Goal: Task Accomplishment & Management: Use online tool/utility

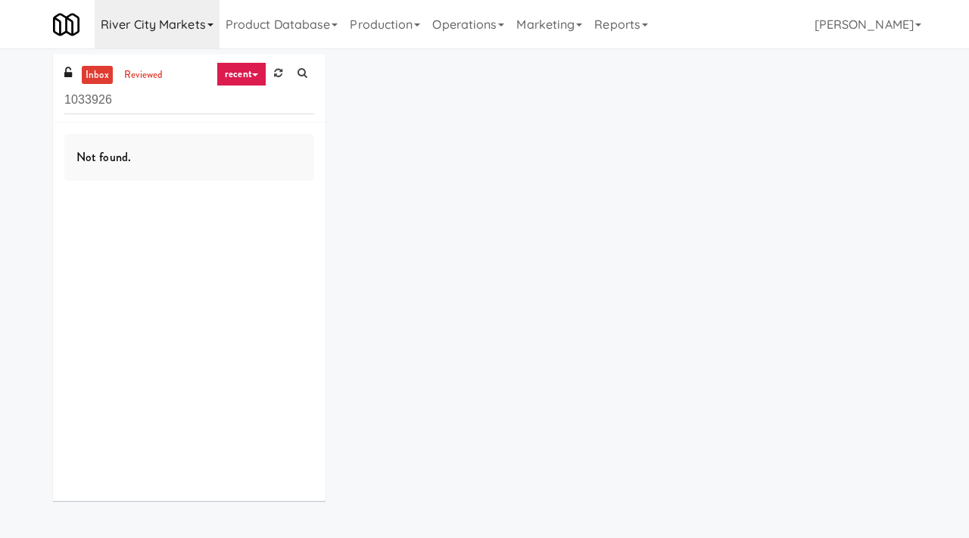
click at [213, 27] on link "River City Markets" at bounding box center [157, 24] width 125 height 48
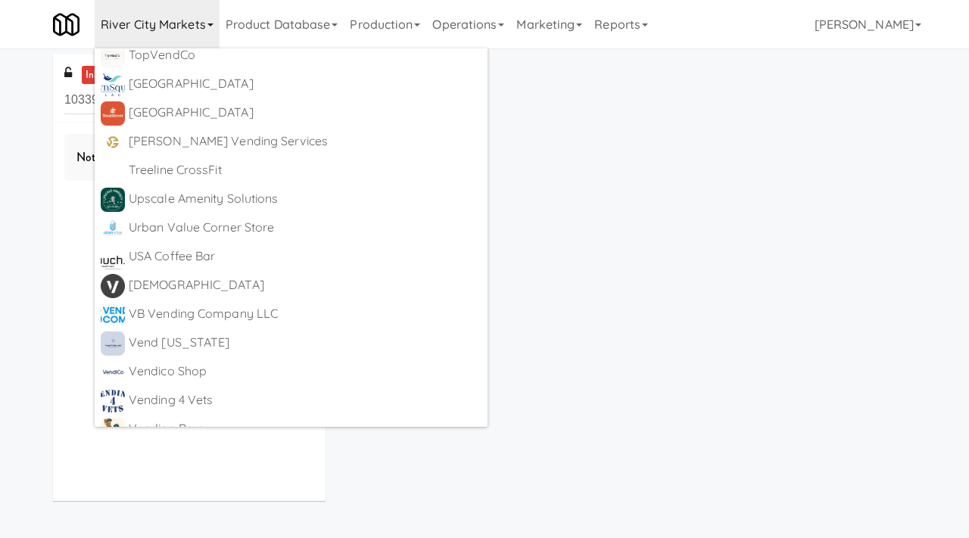
scroll to position [9181, 0]
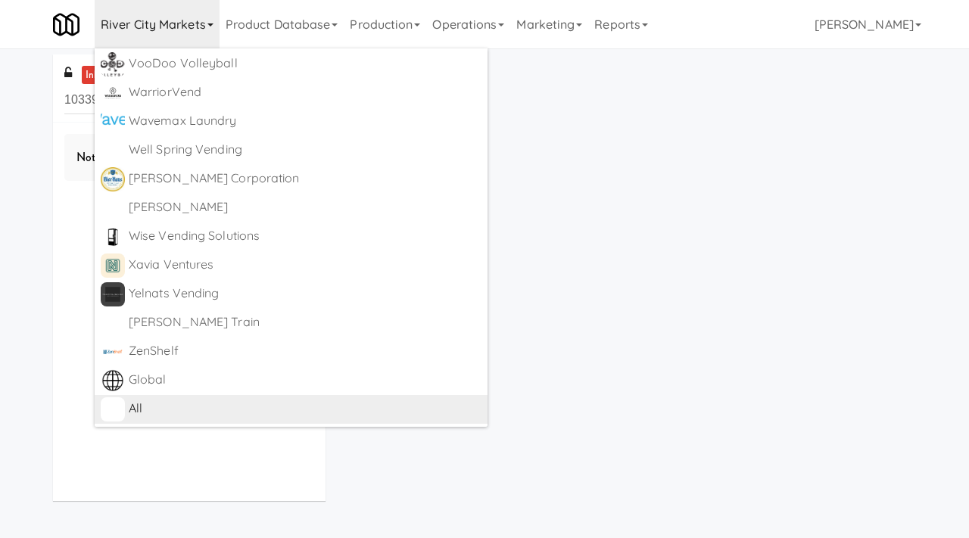
click at [140, 409] on div "All" at bounding box center [305, 408] width 353 height 23
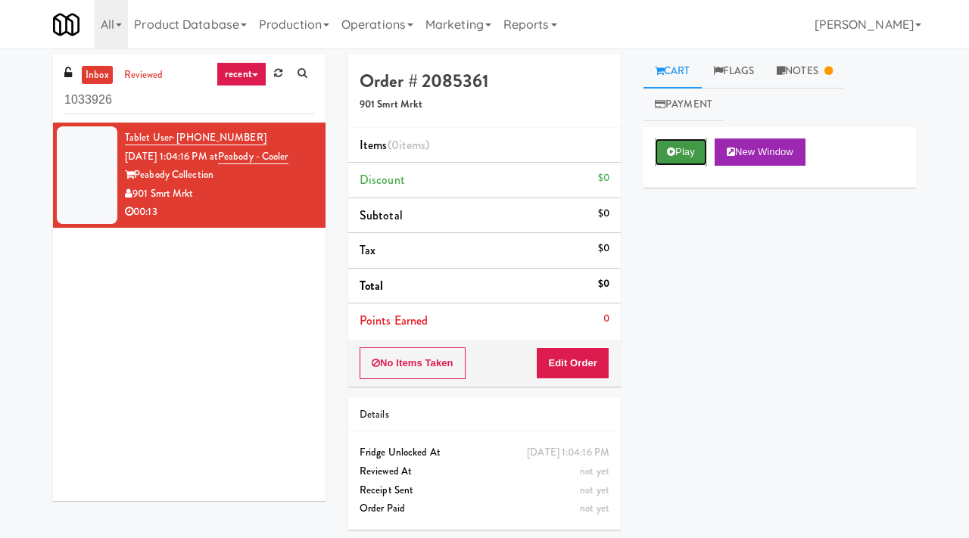
click at [680, 152] on button "Play" at bounding box center [681, 151] width 52 height 27
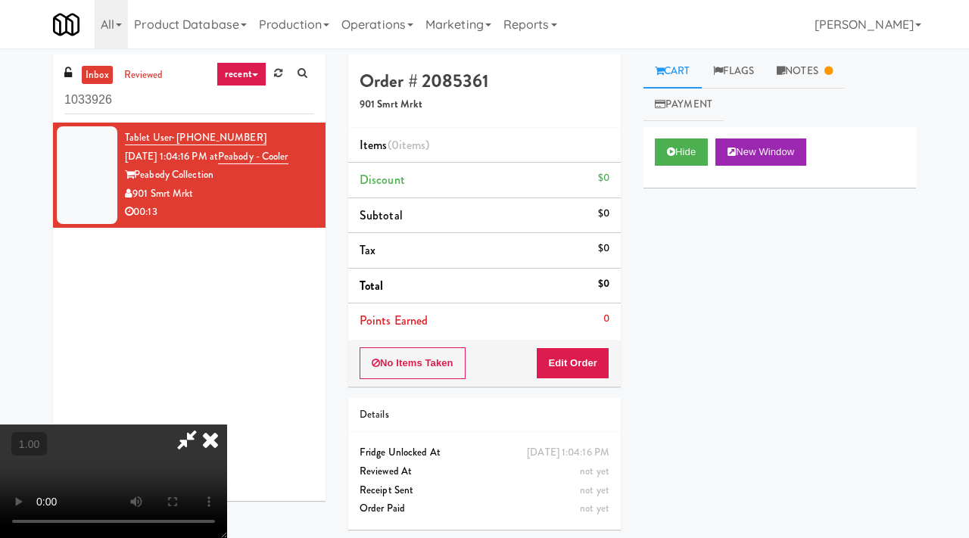
click at [227, 425] on video at bounding box center [113, 482] width 227 height 114
click at [227, 425] on icon at bounding box center [210, 440] width 33 height 30
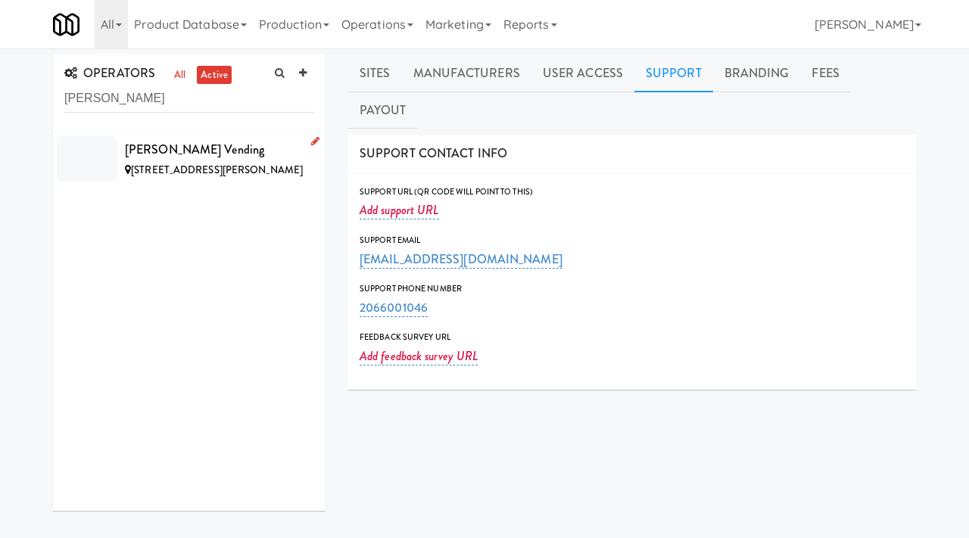
type input "[PERSON_NAME]"
click at [316, 140] on icon at bounding box center [315, 141] width 8 height 10
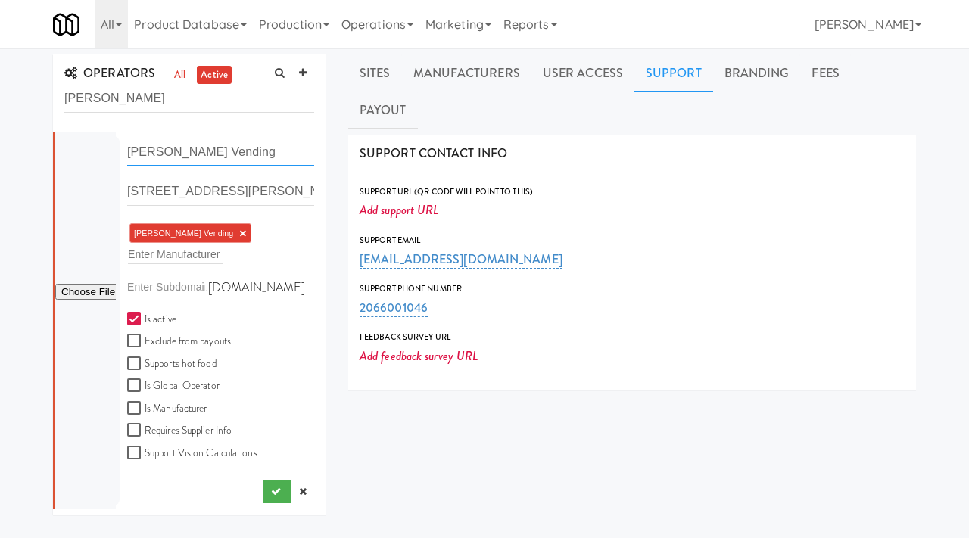
drag, startPoint x: 212, startPoint y: 154, endPoint x: 91, endPoint y: 157, distance: 121.1
click at [127, 157] on form "[PERSON_NAME] Vending [STREET_ADDRESS][PERSON_NAME] [PERSON_NAME] Vending × Ent…" at bounding box center [220, 306] width 187 height 336
type input "Rekt Vending"
click at [266, 486] on button "submit" at bounding box center [277, 492] width 28 height 23
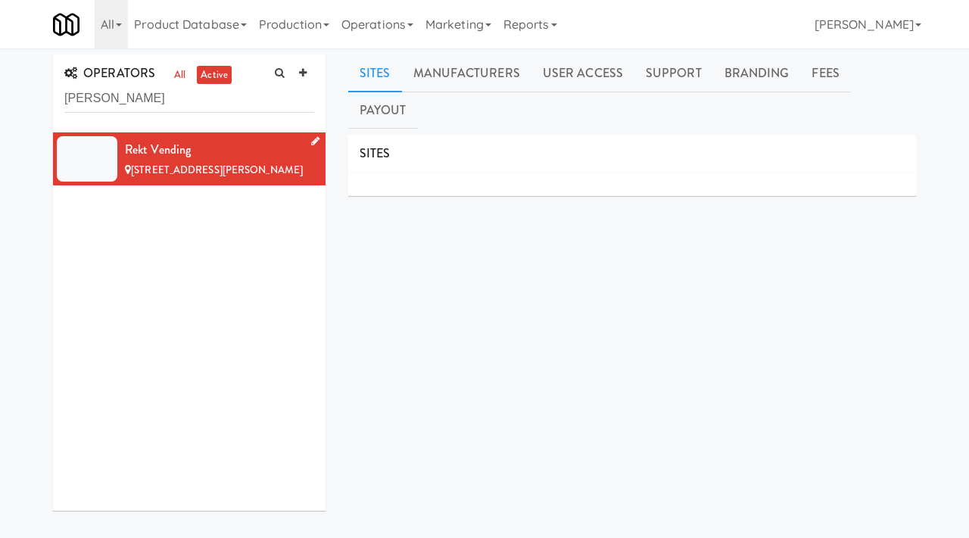
click at [316, 145] on icon at bounding box center [315, 141] width 8 height 10
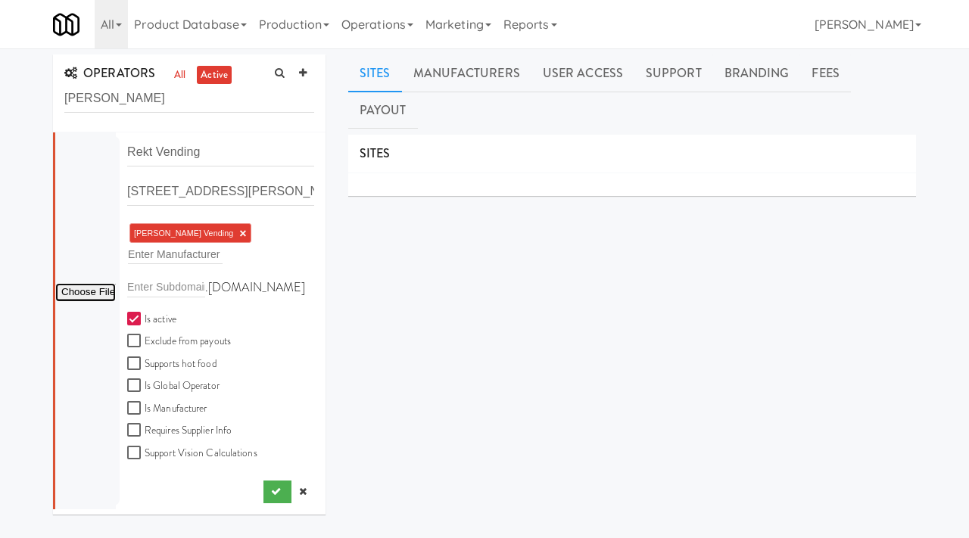
click at [76, 293] on input "file" at bounding box center [85, 292] width 61 height 19
click at [267, 486] on button "submit" at bounding box center [277, 492] width 28 height 23
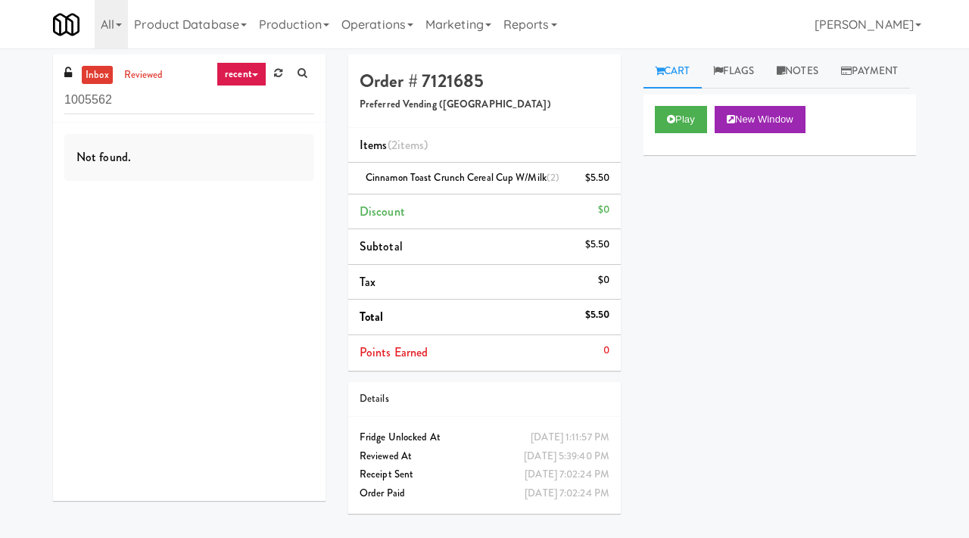
click at [154, 98] on input "1005562" at bounding box center [189, 100] width 250 height 28
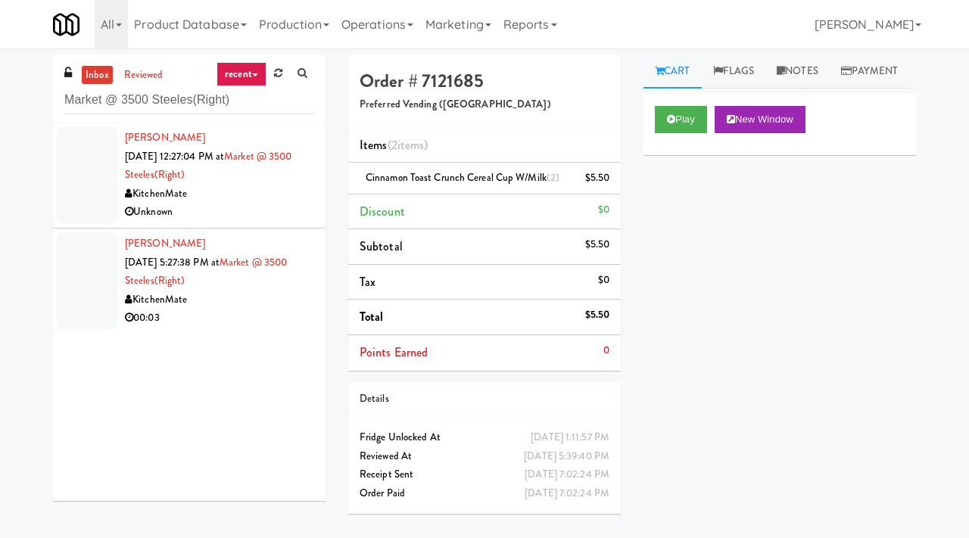
click at [247, 204] on div "Unknown" at bounding box center [219, 212] width 189 height 19
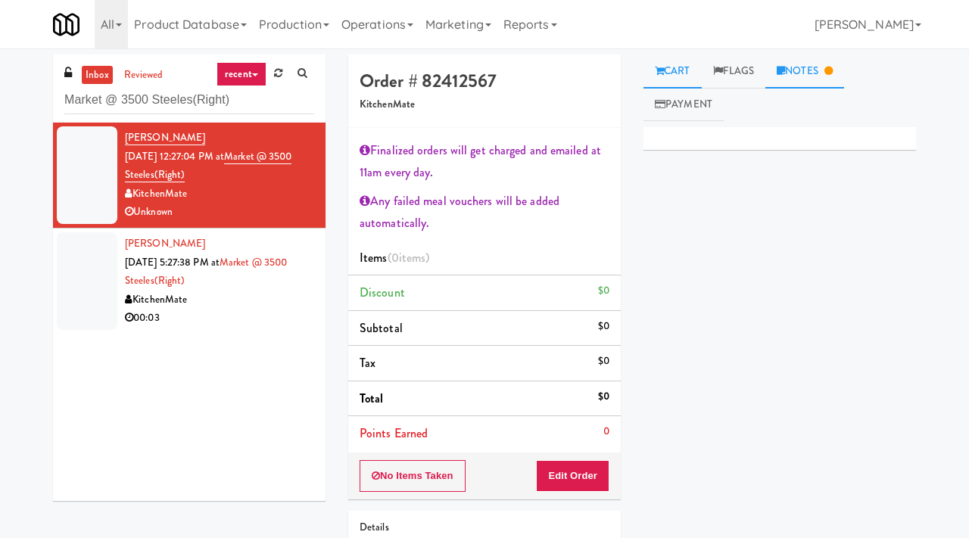
click at [817, 58] on link "Notes" at bounding box center [804, 71] width 79 height 34
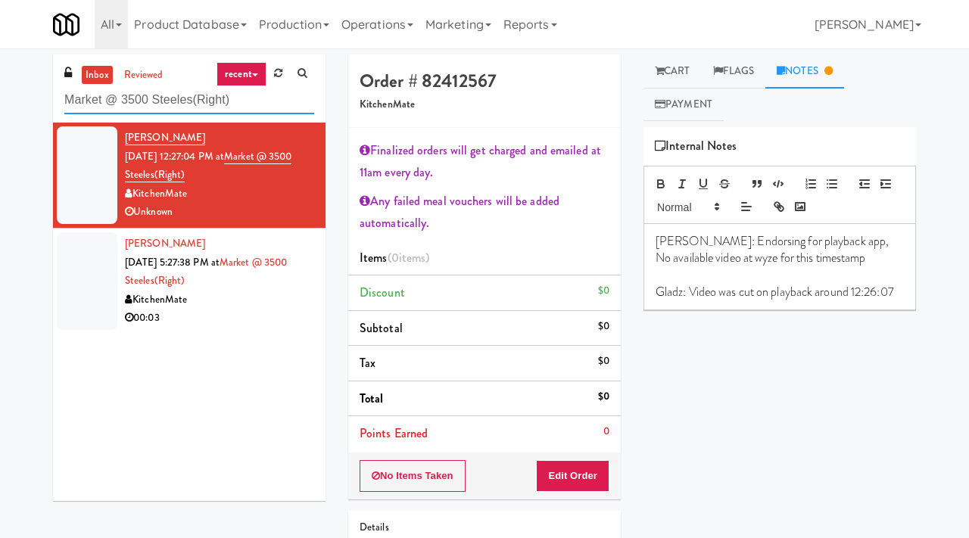
click at [190, 107] on input "Market @ 3500 Steeles(Right)" at bounding box center [189, 100] width 250 height 28
type input "earth rangers"
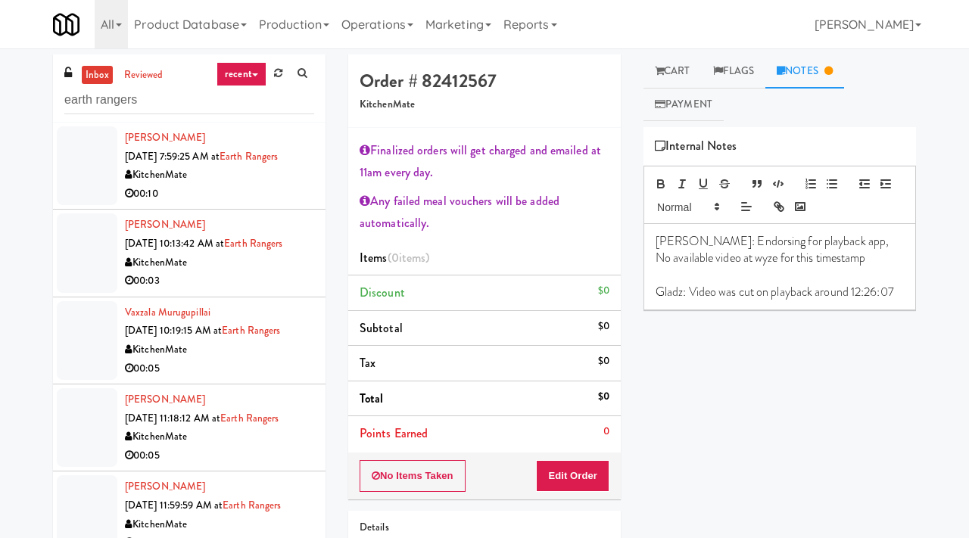
click at [288, 173] on div "KitchenMate" at bounding box center [219, 175] width 189 height 19
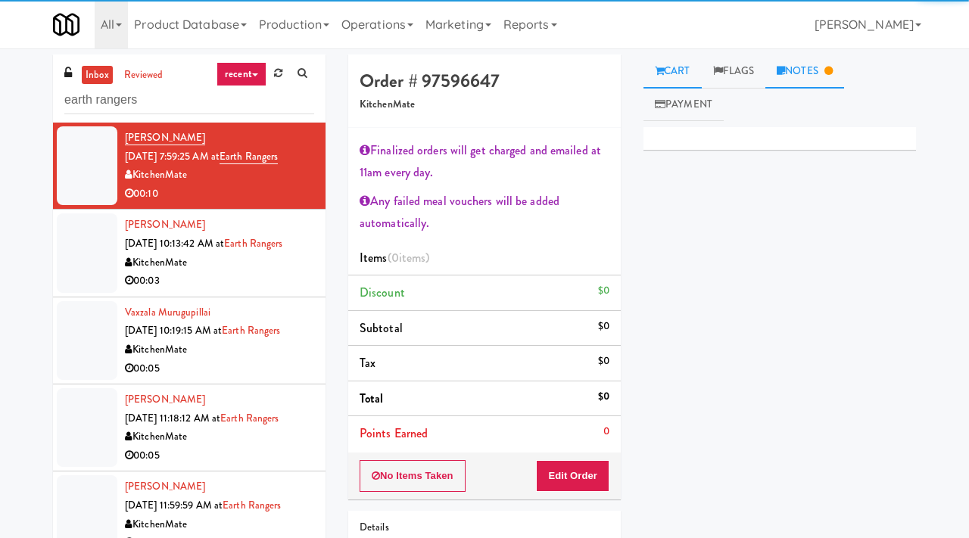
click at [801, 69] on link "Notes" at bounding box center [804, 71] width 79 height 34
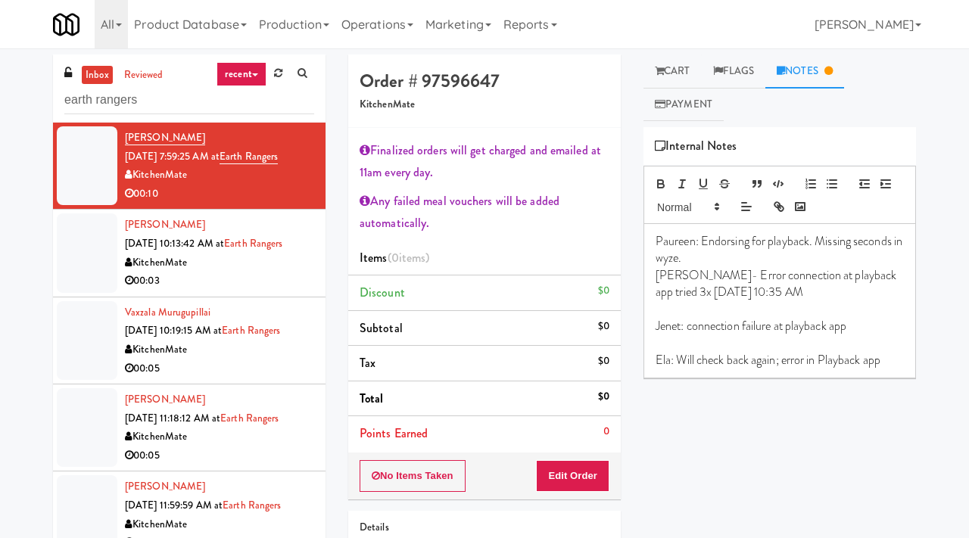
click at [262, 279] on div "00:03" at bounding box center [219, 281] width 189 height 19
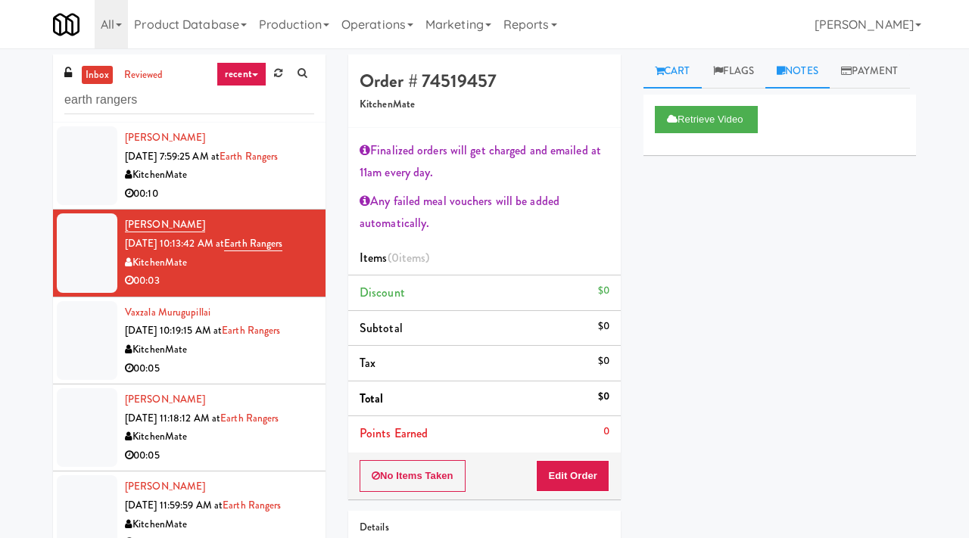
click at [806, 66] on link "Notes" at bounding box center [797, 71] width 64 height 34
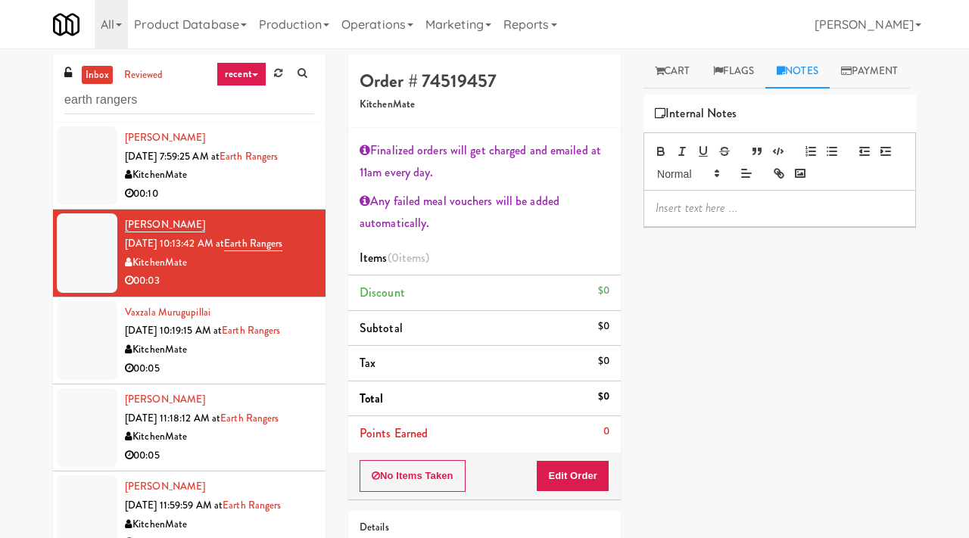
click at [263, 363] on div "00:05" at bounding box center [219, 368] width 189 height 19
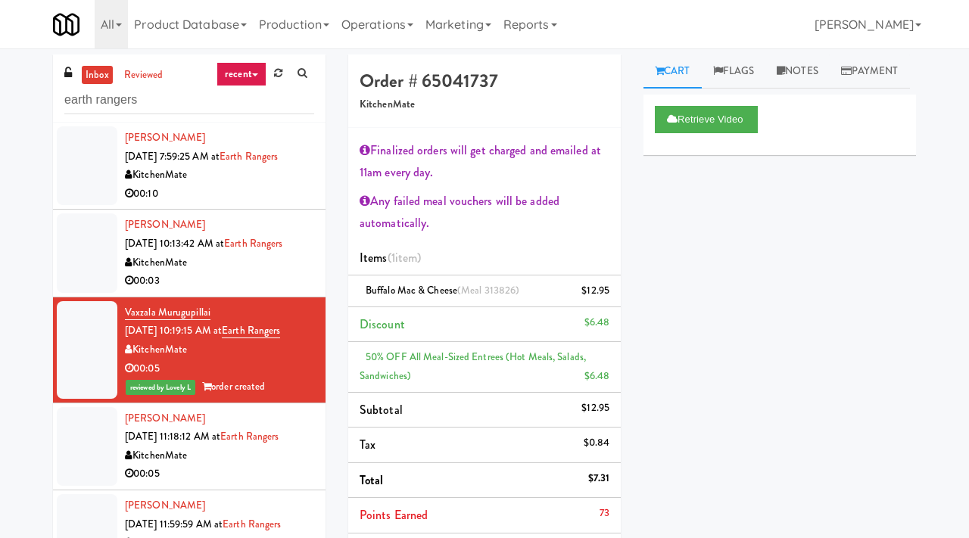
click at [234, 461] on div "KitchenMate" at bounding box center [219, 455] width 189 height 19
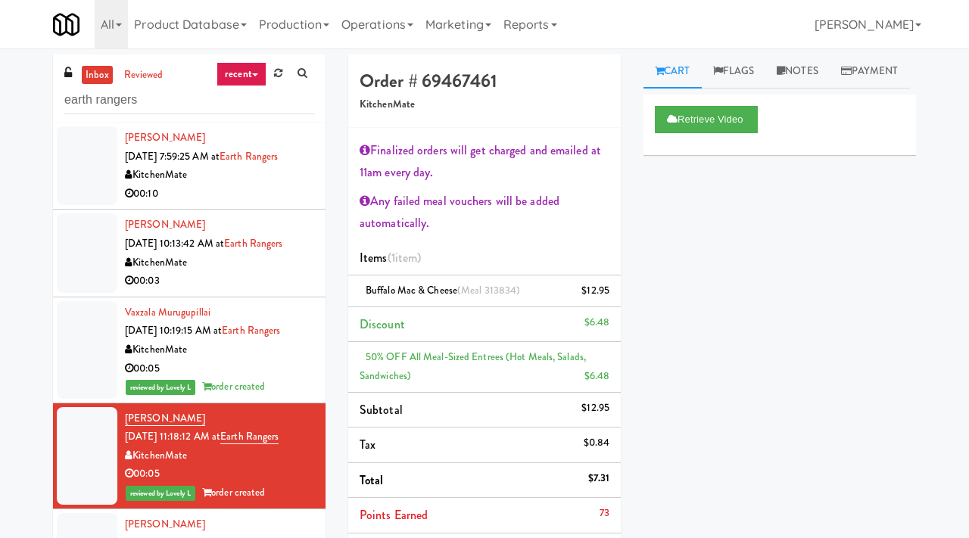
click at [274, 278] on div "00:03" at bounding box center [219, 281] width 189 height 19
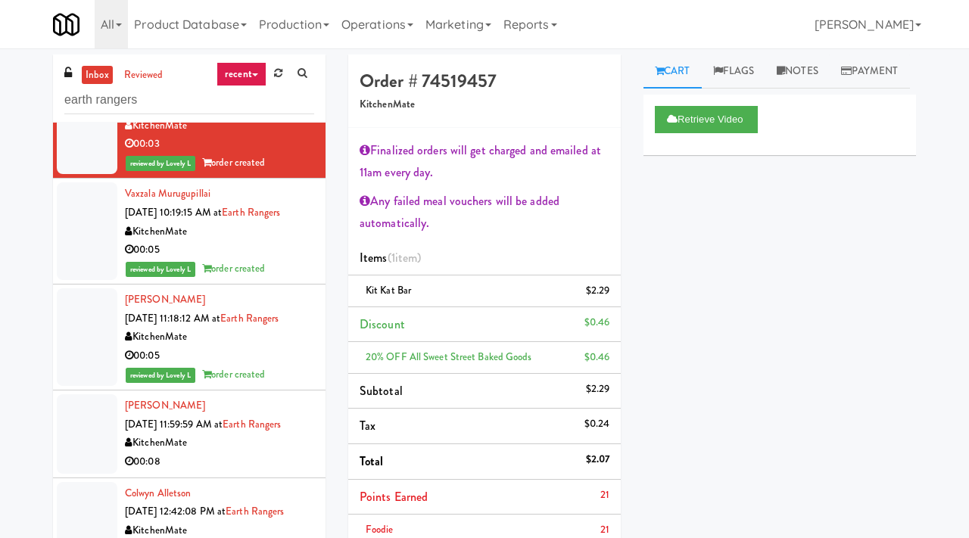
scroll to position [138, 0]
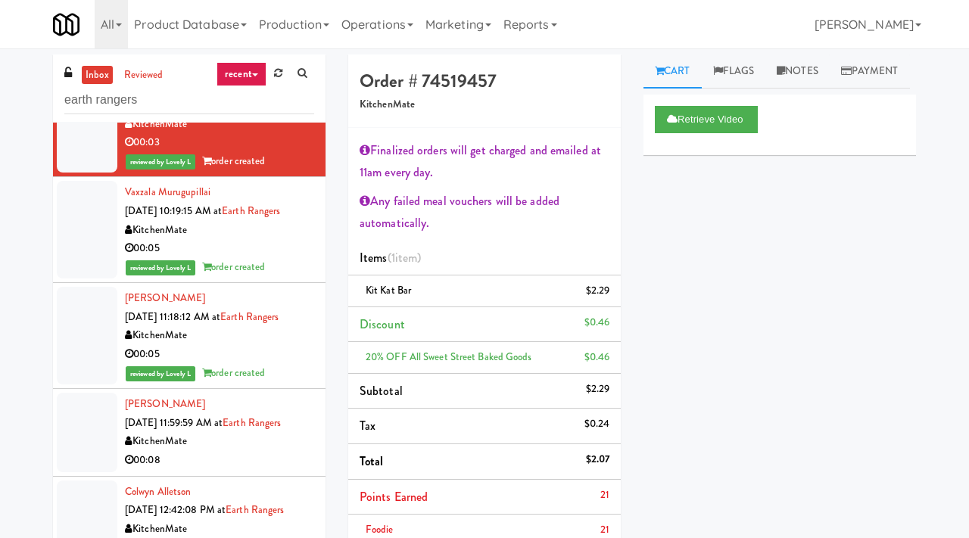
click at [241, 447] on div "KitchenMate" at bounding box center [219, 441] width 189 height 19
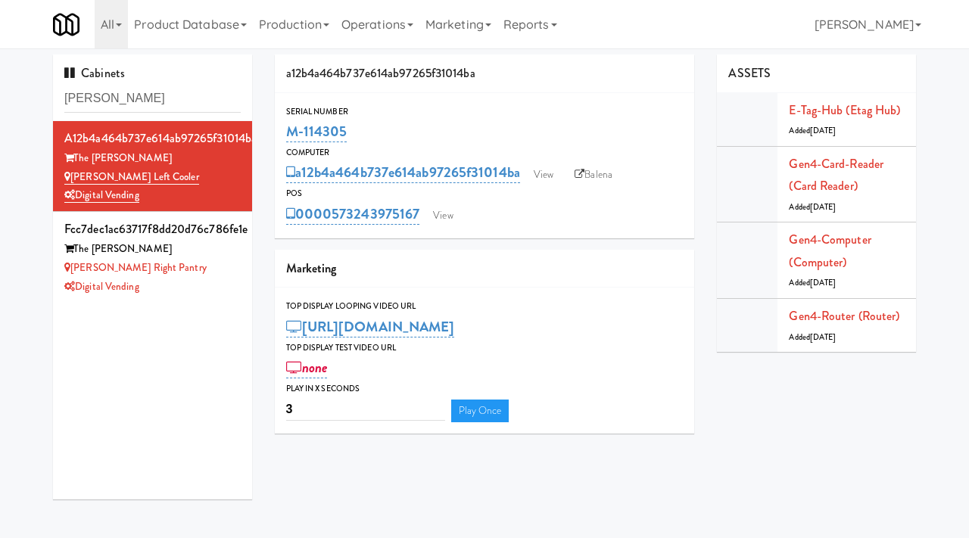
click at [204, 259] on div "[PERSON_NAME] Right Pantry" at bounding box center [152, 268] width 176 height 19
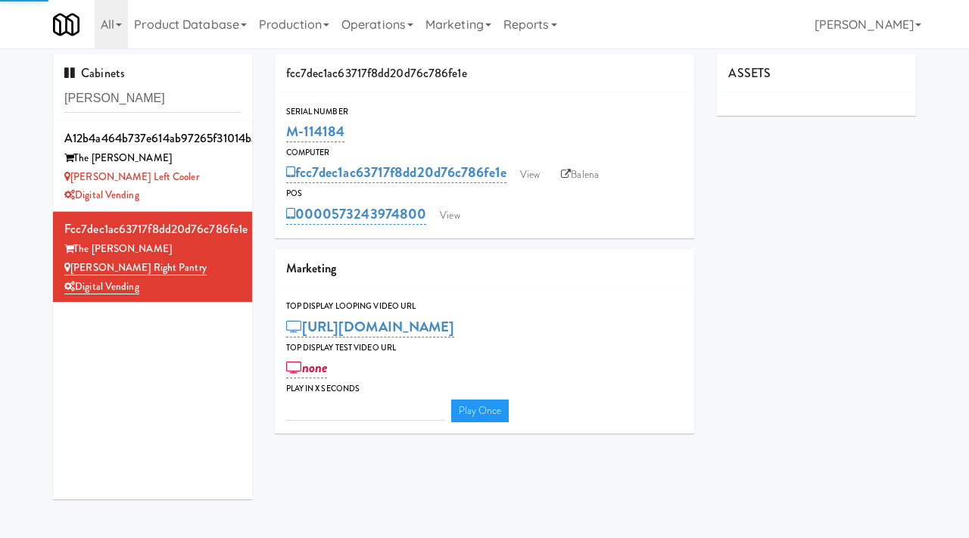
type input "3"
click at [533, 175] on link "View" at bounding box center [529, 174] width 35 height 23
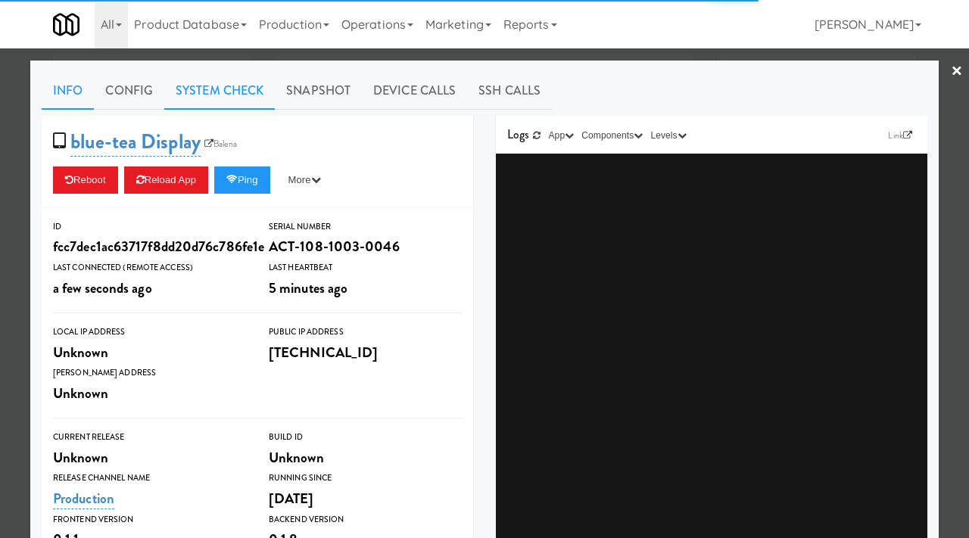
click at [232, 95] on link "System Check" at bounding box center [219, 91] width 110 height 38
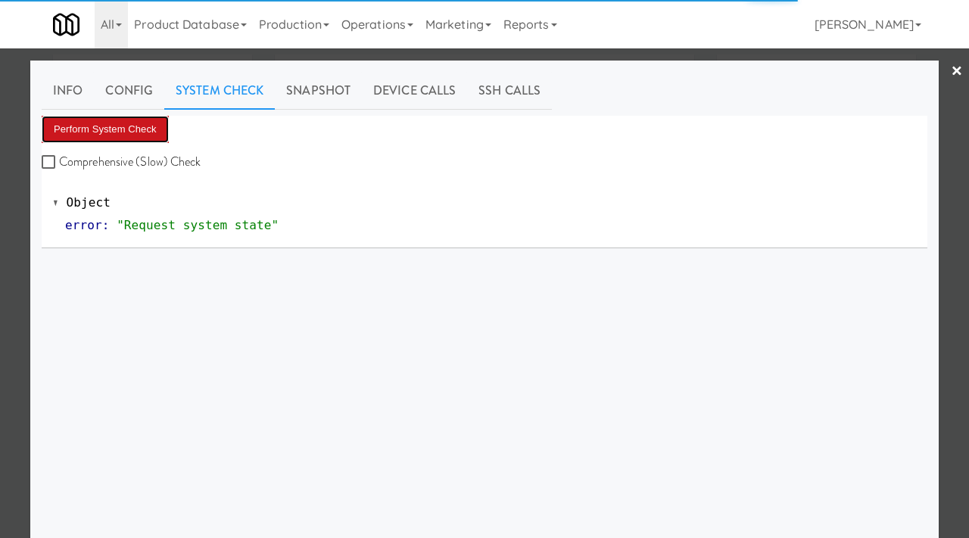
click at [124, 120] on button "Perform System Check" at bounding box center [105, 129] width 127 height 27
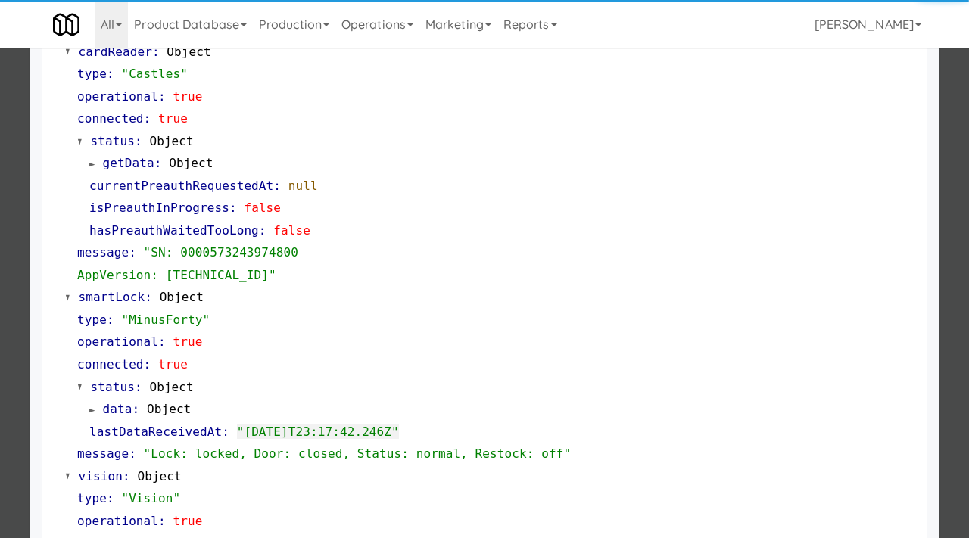
scroll to position [217, 0]
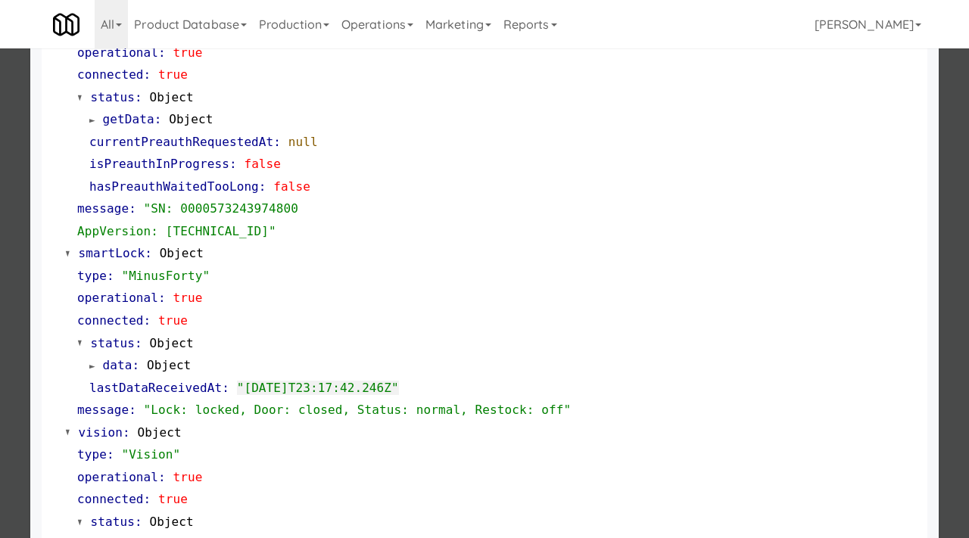
click at [1, 201] on div at bounding box center [484, 269] width 969 height 538
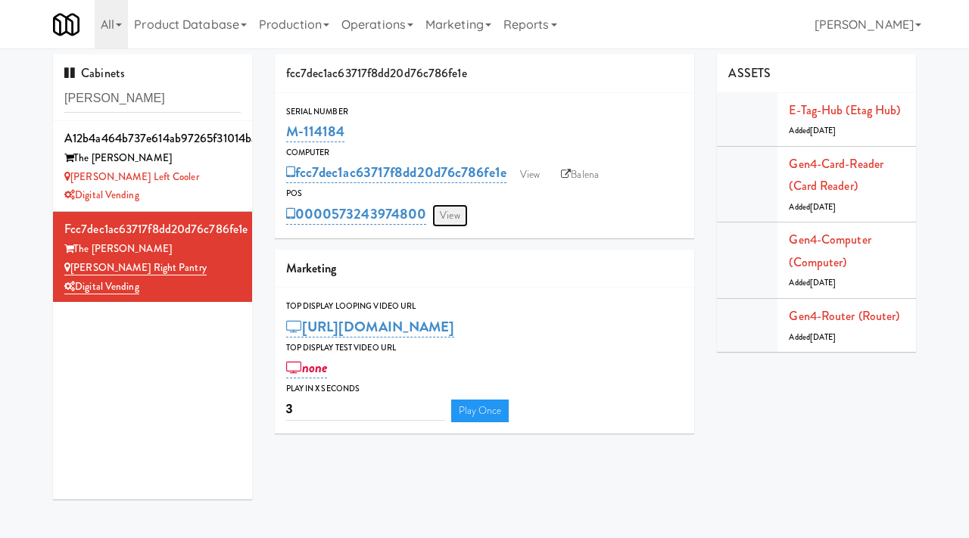
click at [447, 216] on link "View" at bounding box center [449, 215] width 35 height 23
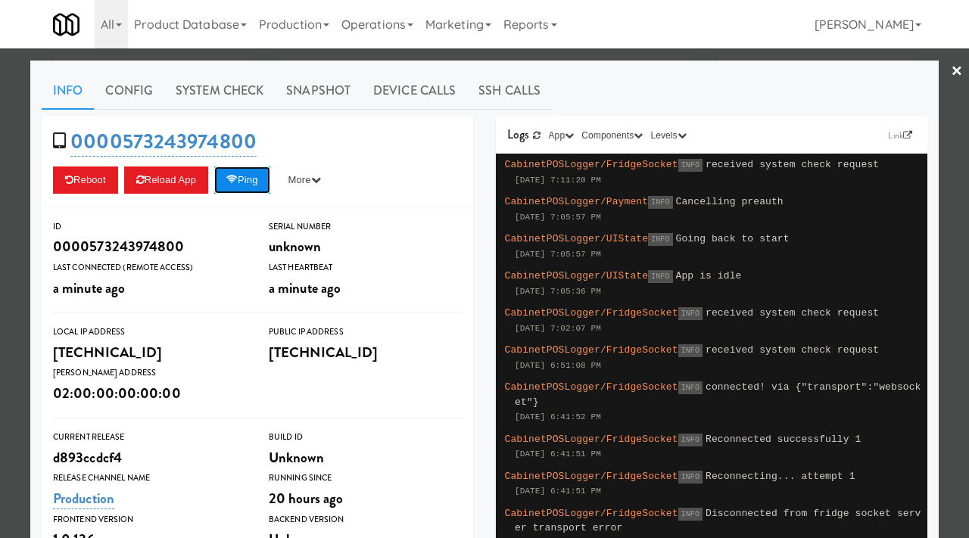
click at [244, 179] on button "Ping" at bounding box center [242, 179] width 56 height 27
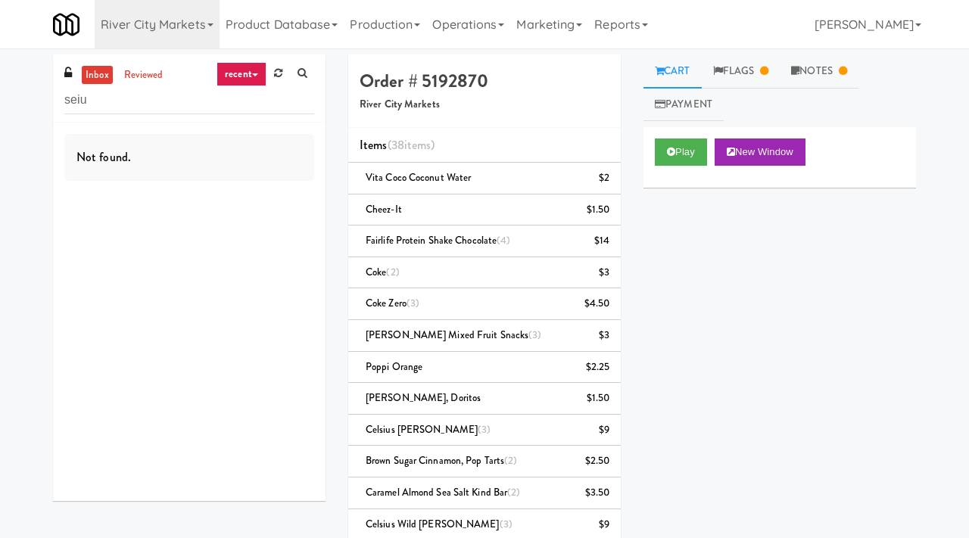
type input "seiu"
